Goal: Task Accomplishment & Management: Use online tool/utility

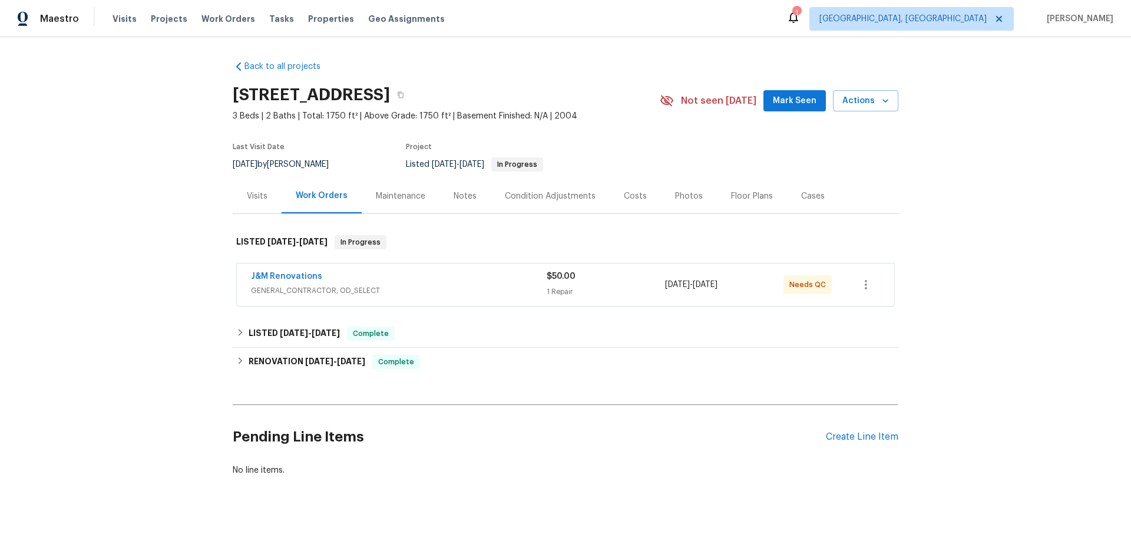
click at [262, 200] on div "Visits" at bounding box center [257, 196] width 21 height 12
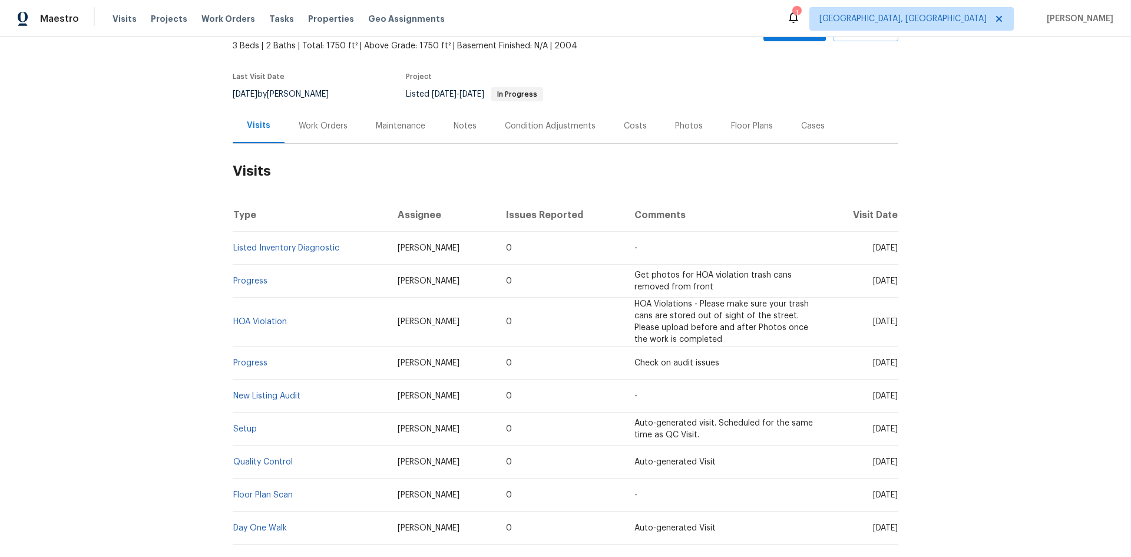
scroll to position [180, 0]
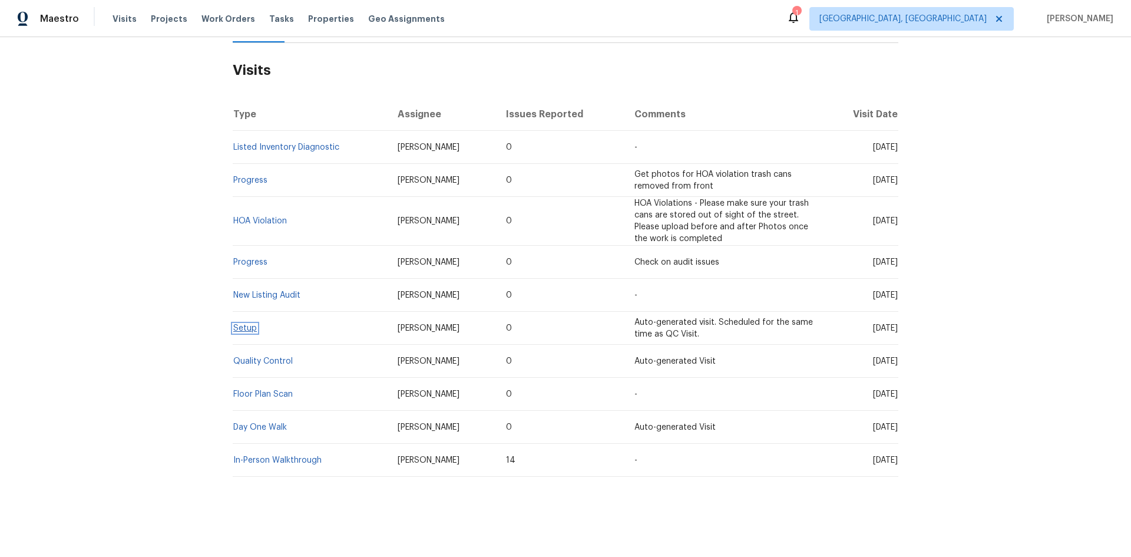
click at [242, 324] on link "Setup" at bounding box center [245, 328] width 24 height 8
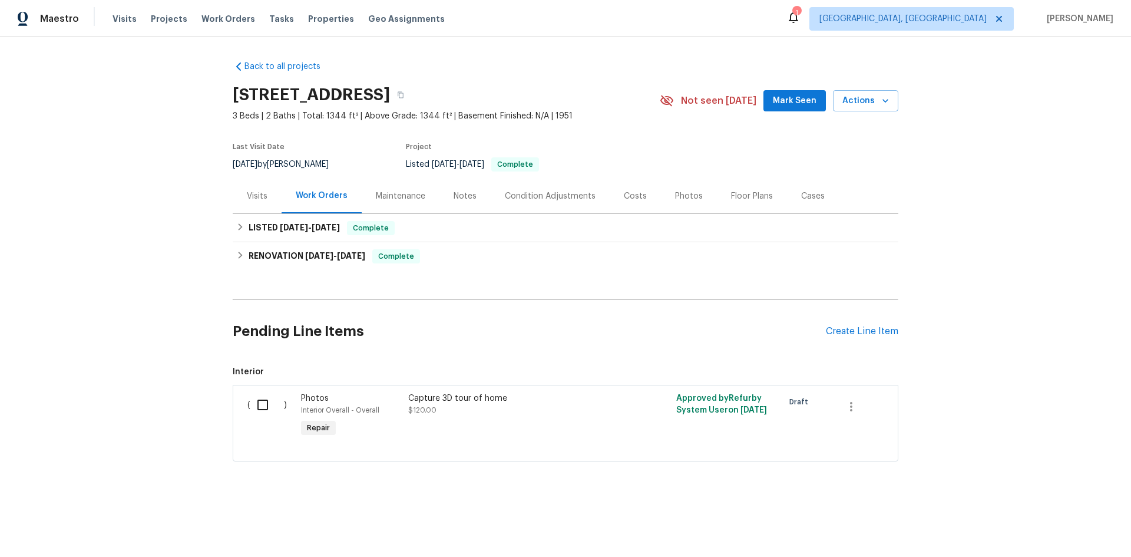
click at [262, 198] on div "Visits" at bounding box center [257, 196] width 21 height 12
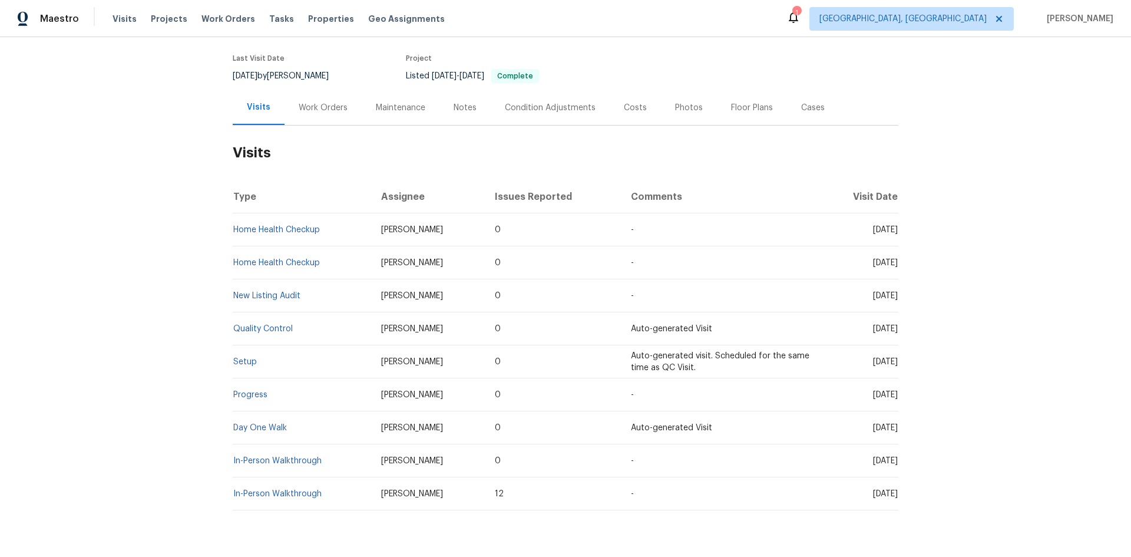
scroll to position [131, 0]
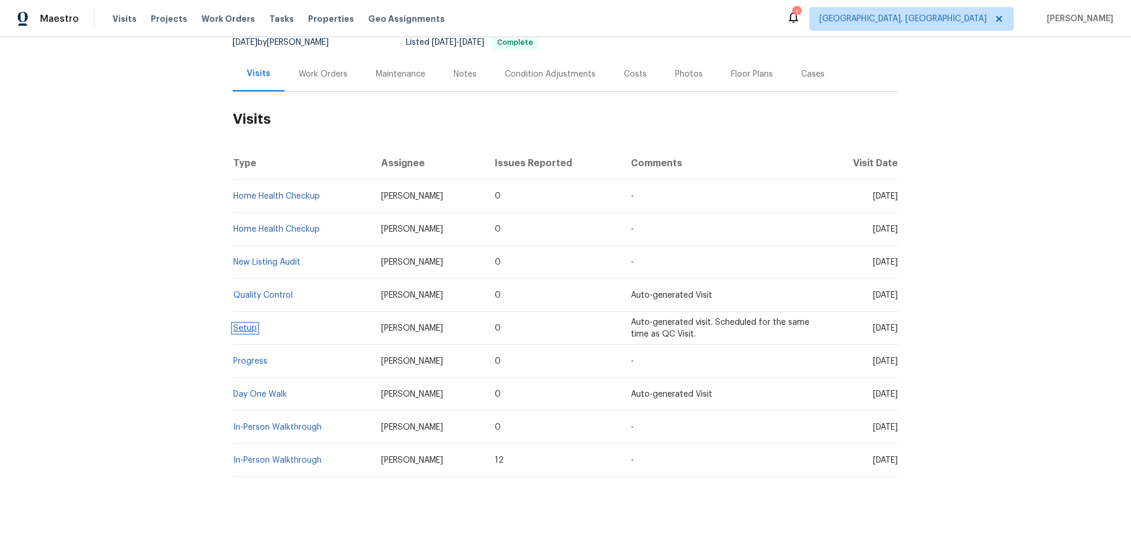
click at [251, 324] on link "Setup" at bounding box center [245, 328] width 24 height 8
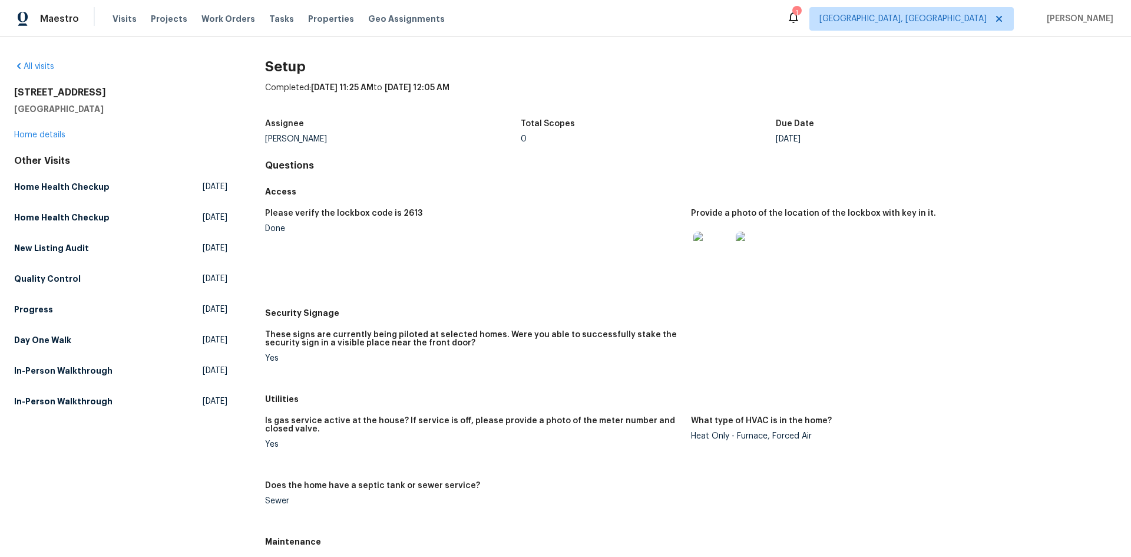
click at [718, 253] on img at bounding box center [712, 251] width 38 height 38
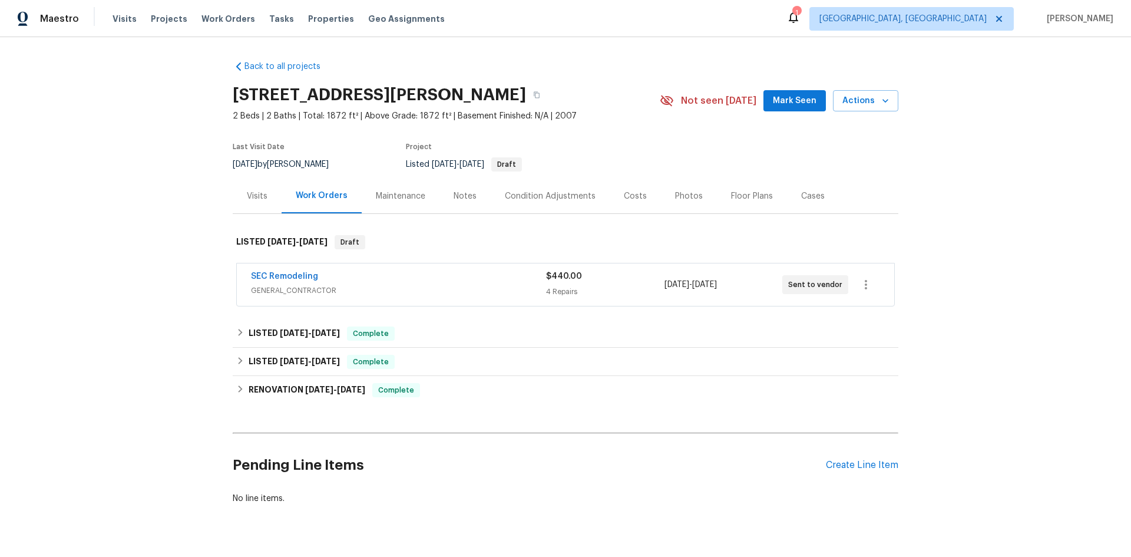
click at [240, 188] on div "Visits" at bounding box center [257, 196] width 49 height 35
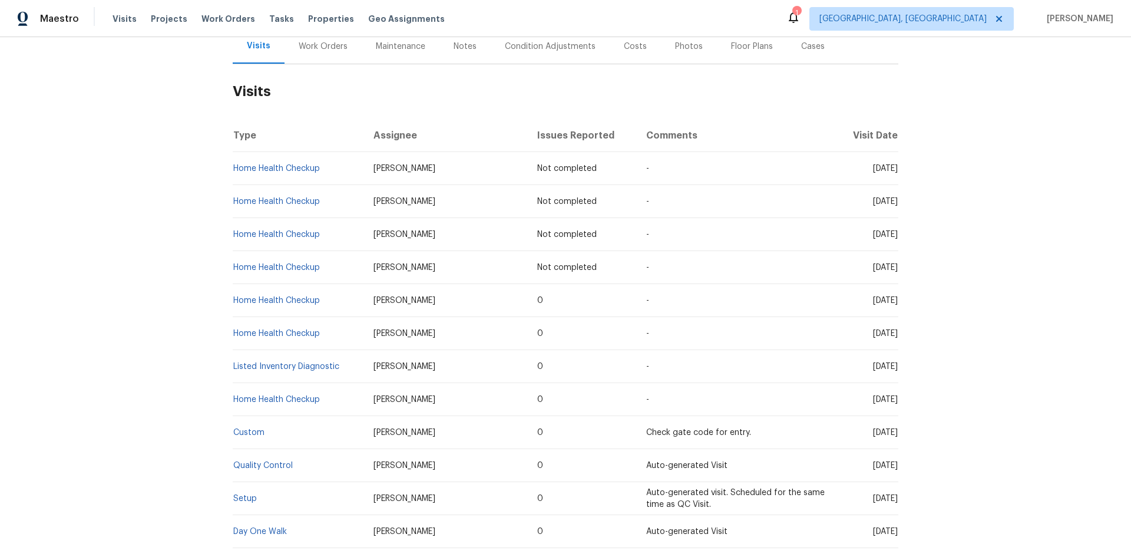
scroll to position [236, 0]
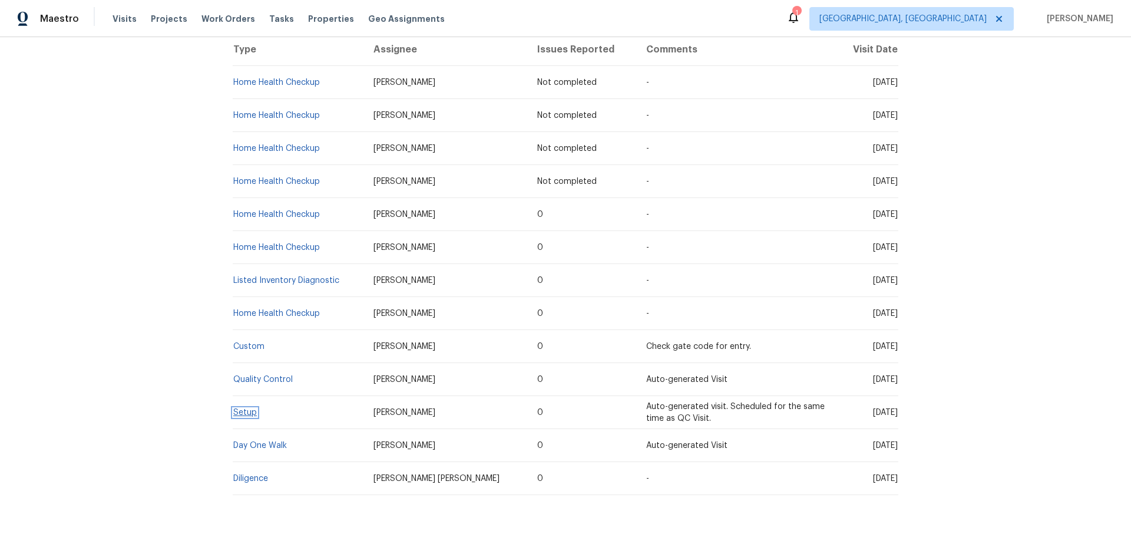
click at [244, 415] on link "Setup" at bounding box center [245, 412] width 24 height 8
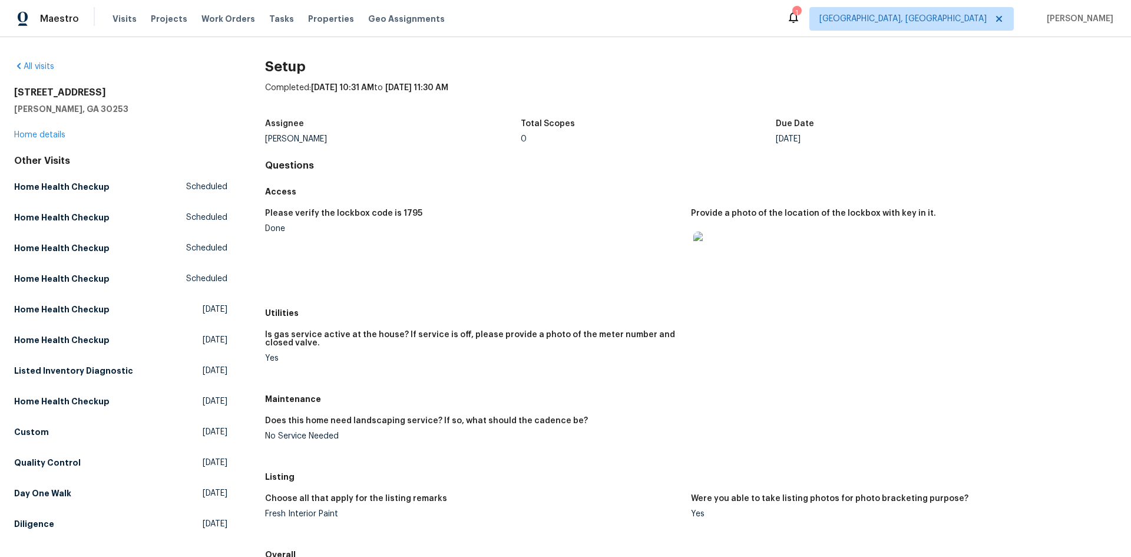
click at [708, 241] on img at bounding box center [712, 251] width 38 height 38
